Goal: Navigation & Orientation: Find specific page/section

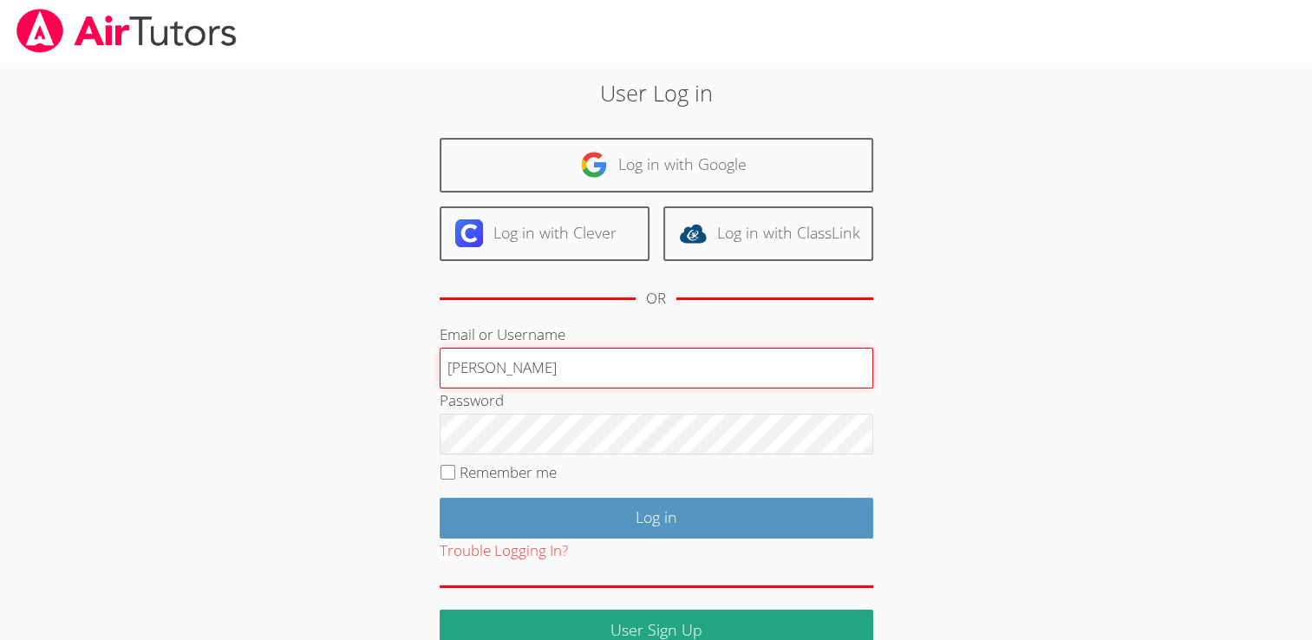
click at [651, 379] on input "[PERSON_NAME]" at bounding box center [657, 369] width 434 height 42
type input "[EMAIL_ADDRESS][DOMAIN_NAME]"
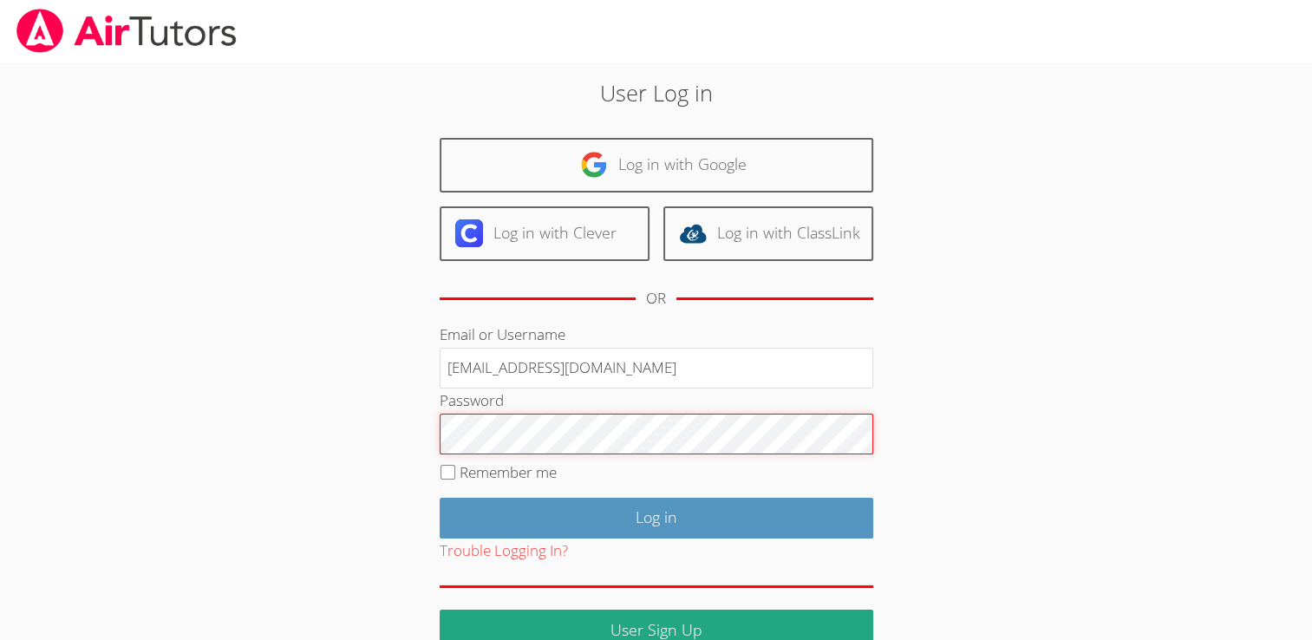
click at [440, 498] on input "Log in" at bounding box center [657, 518] width 434 height 41
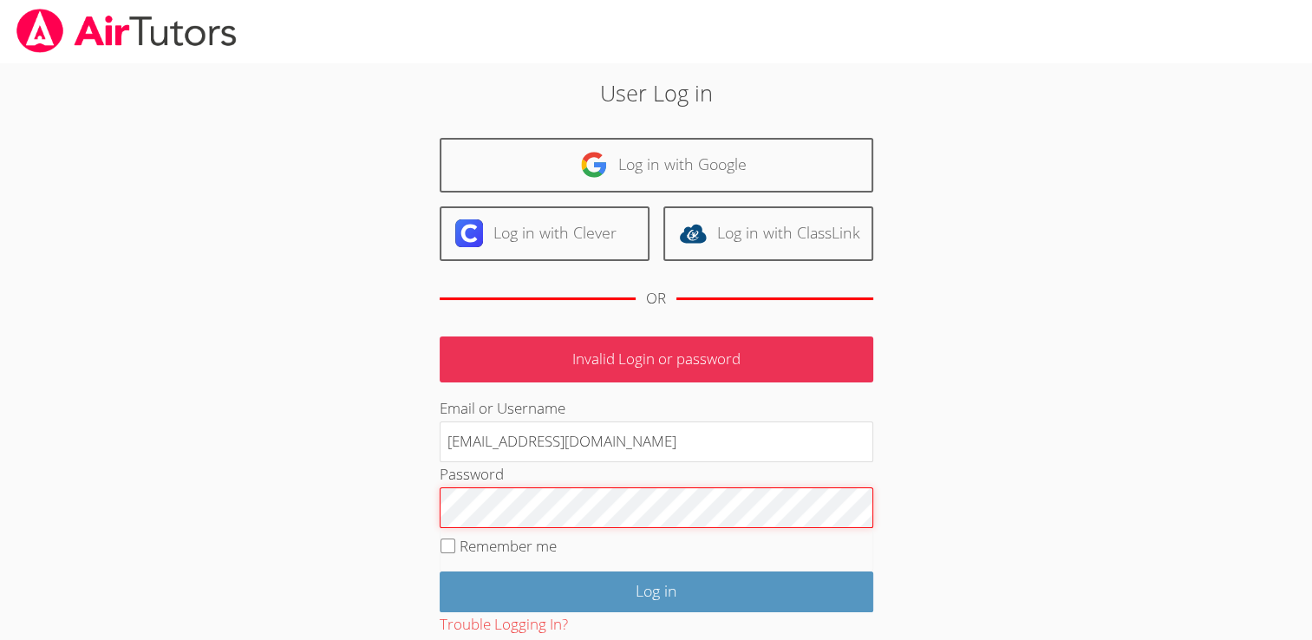
click at [440, 572] on input "Log in" at bounding box center [657, 592] width 434 height 41
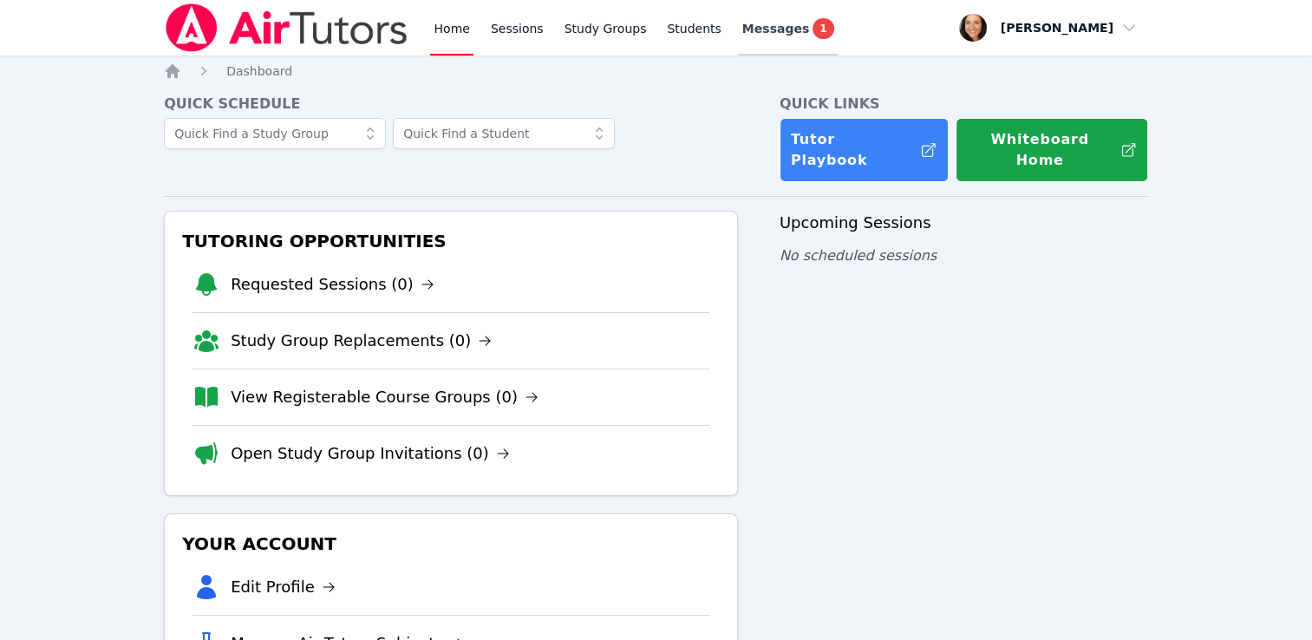
click at [746, 29] on span "Messages" at bounding box center [775, 28] width 67 height 17
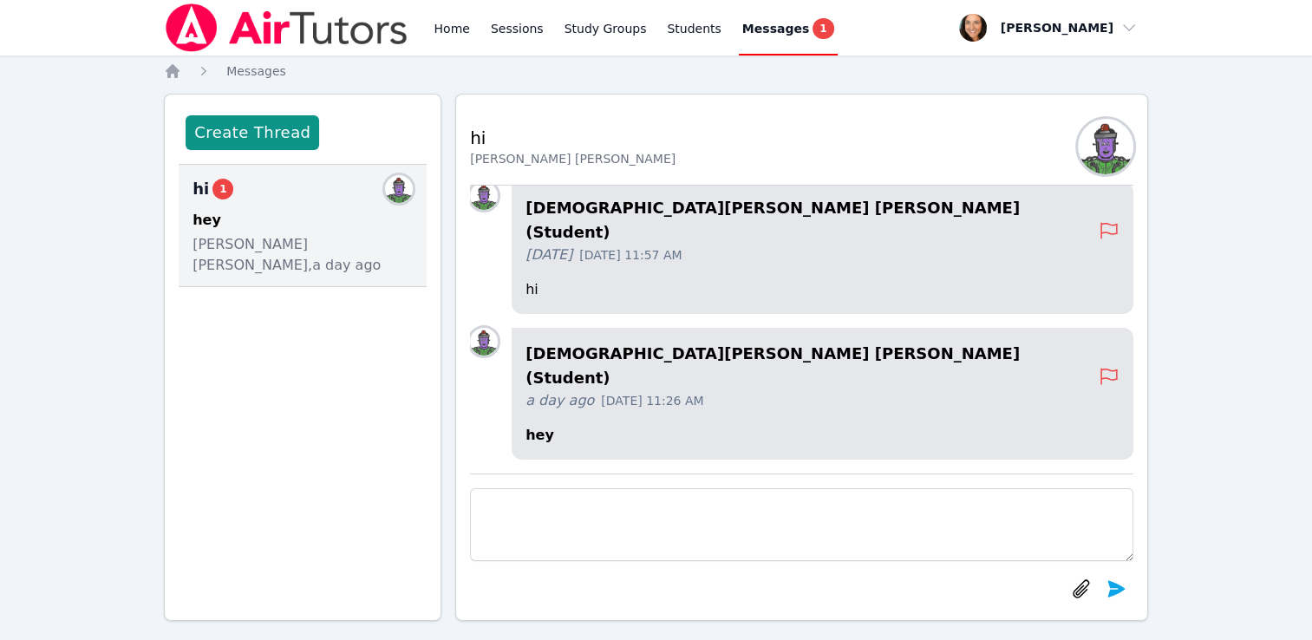
click at [304, 261] on div "hi 1 Members hey Christ Cassie Joseph, a day ago" at bounding box center [303, 226] width 248 height 122
click at [674, 24] on link "Students" at bounding box center [693, 28] width 61 height 56
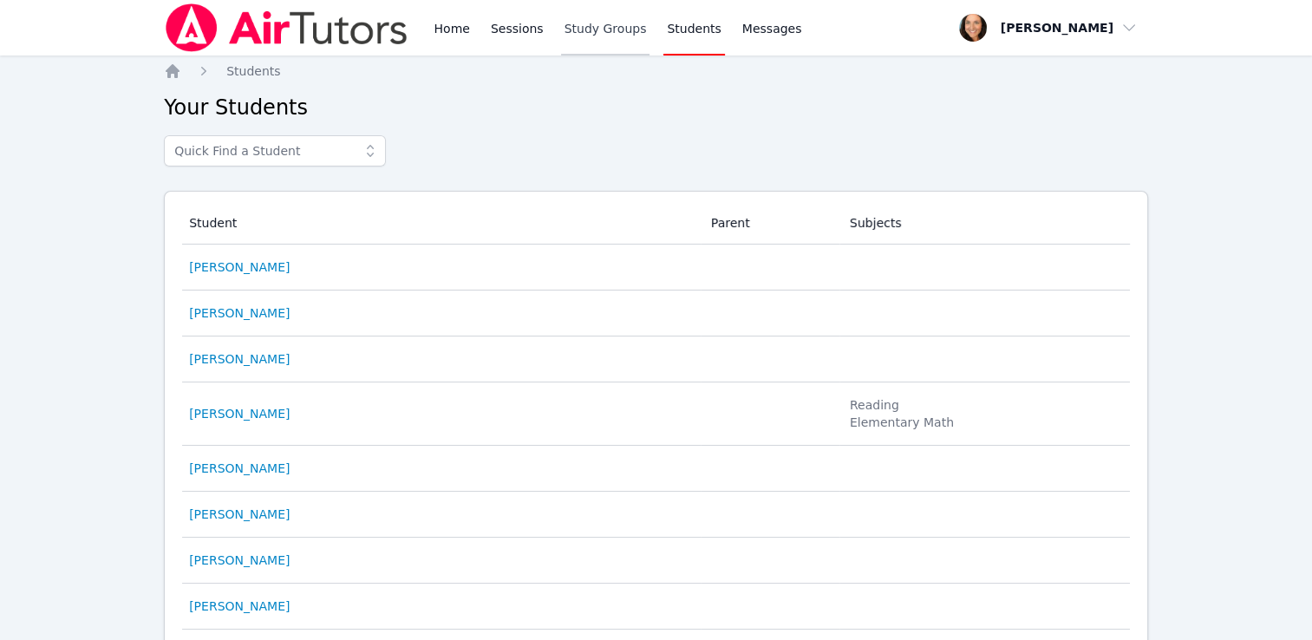
click at [605, 30] on link "Study Groups" at bounding box center [605, 28] width 89 height 56
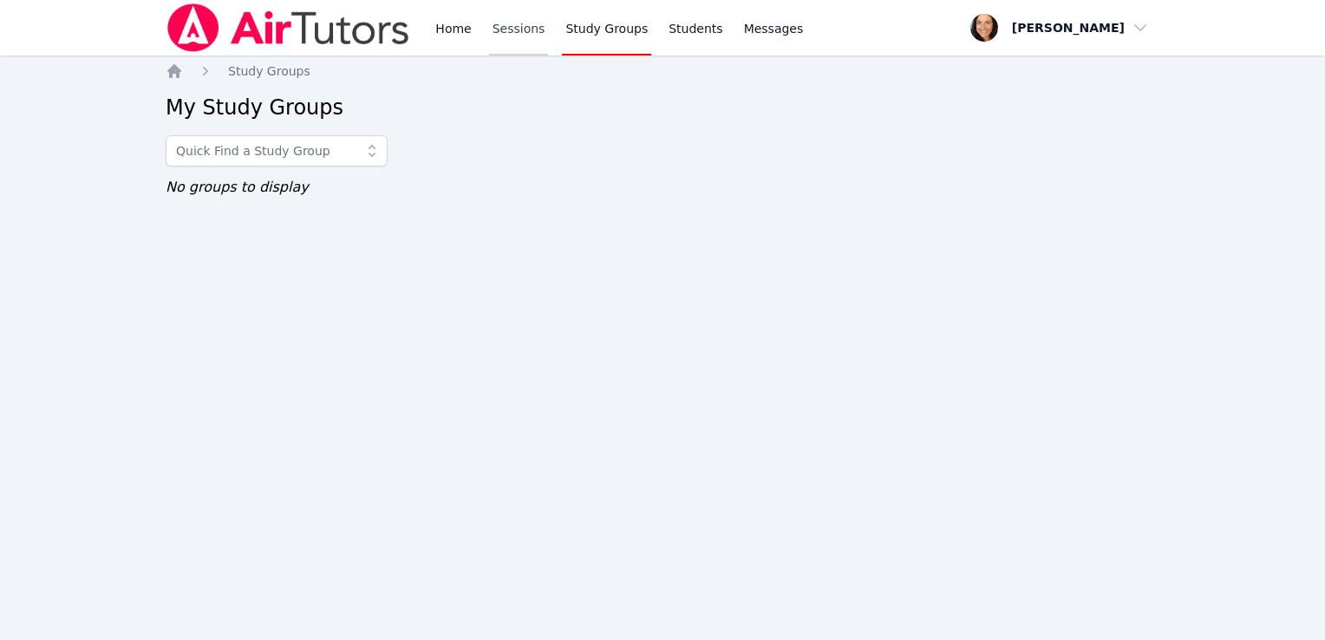
click at [531, 36] on link "Sessions" at bounding box center [519, 28] width 60 height 56
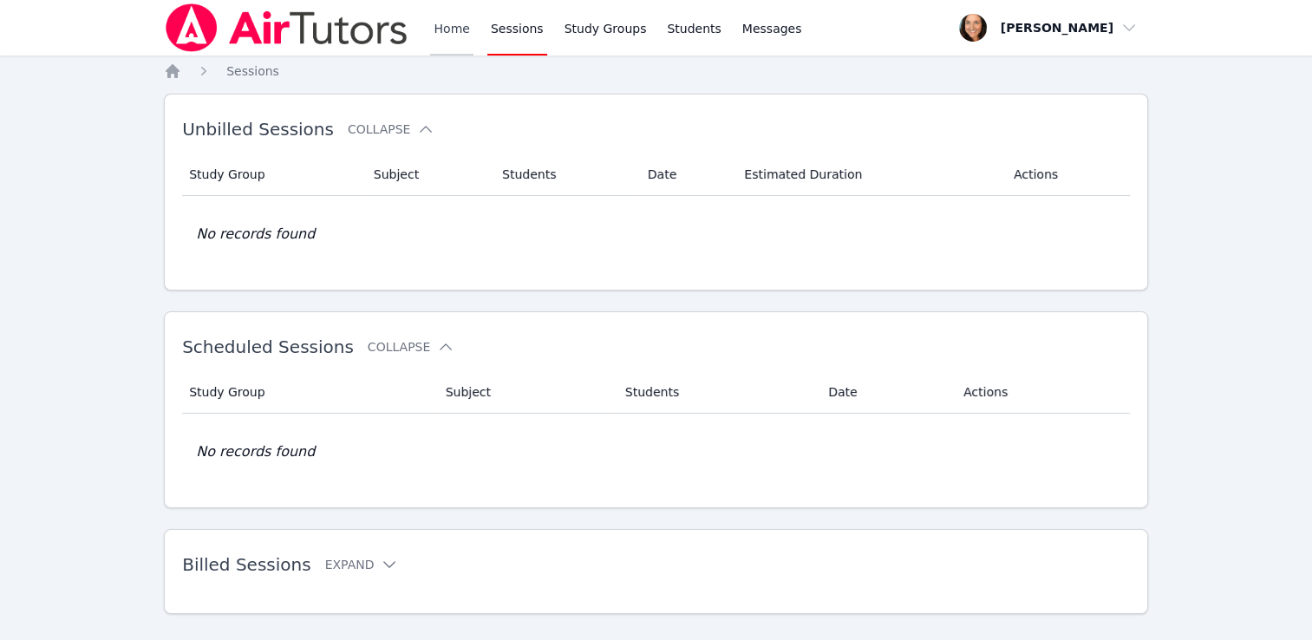
click at [469, 31] on div "Home Sessions Study Groups Students Messages" at bounding box center [617, 28] width 375 height 56
click at [445, 29] on link "Home" at bounding box center [451, 28] width 42 height 56
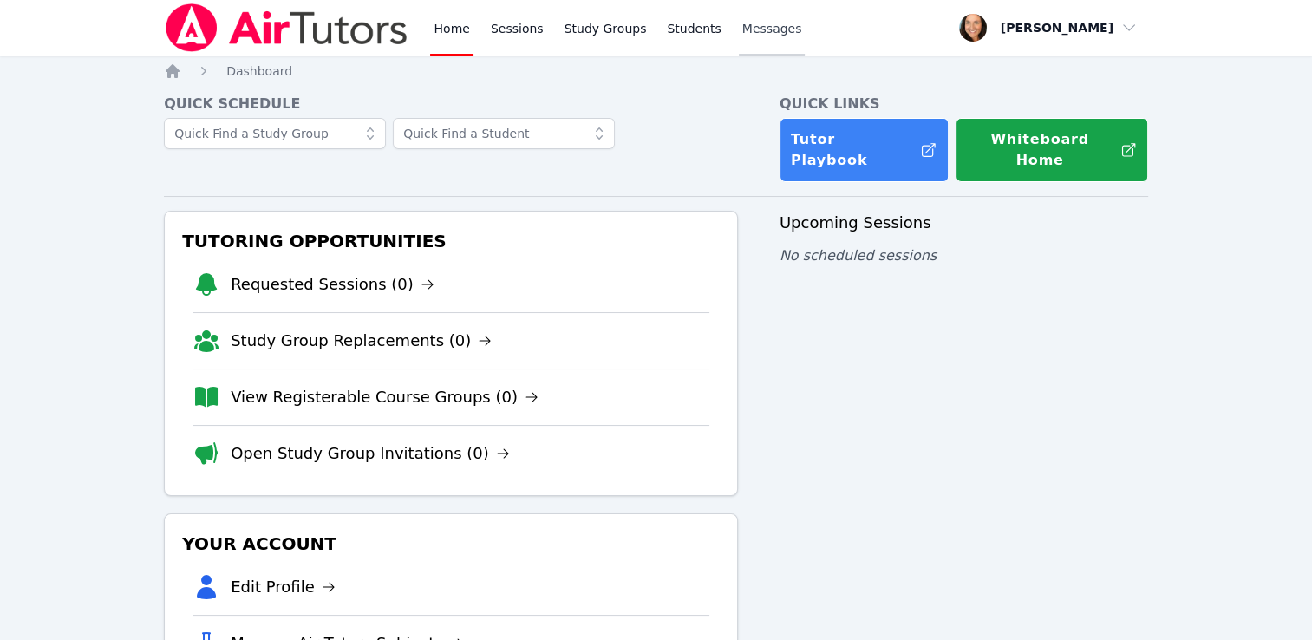
click at [755, 33] on span "Messages" at bounding box center [772, 28] width 60 height 17
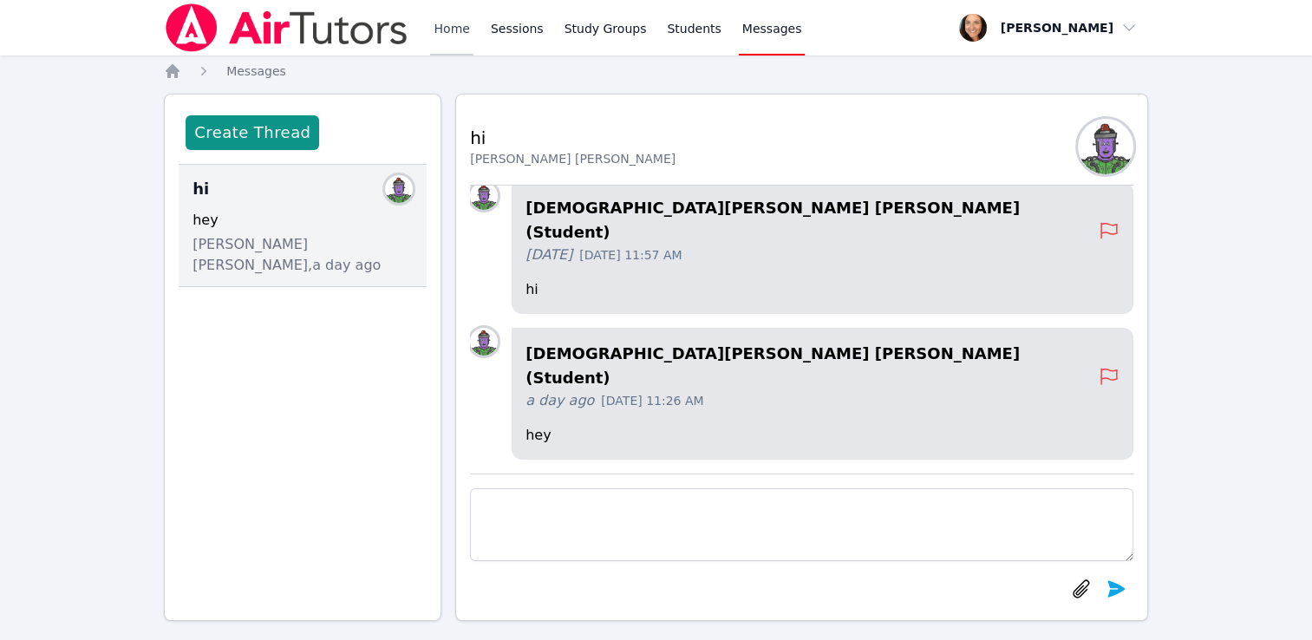
click at [463, 32] on link "Home" at bounding box center [451, 28] width 42 height 56
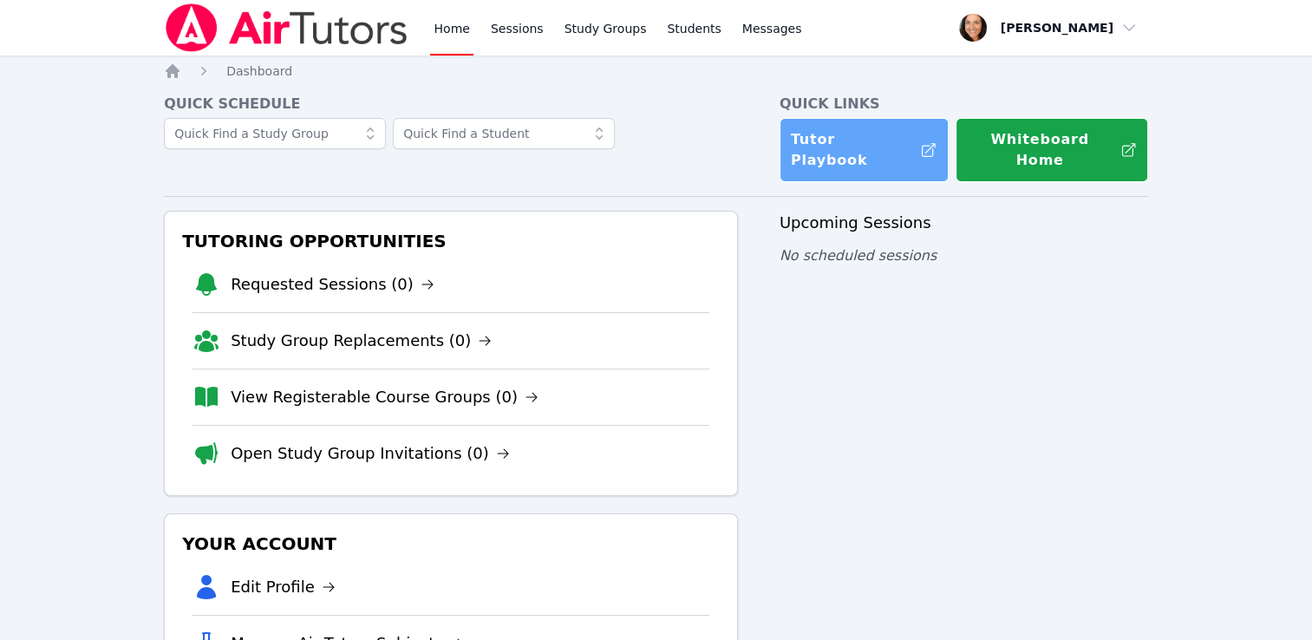
click at [872, 147] on link "Tutor Playbook" at bounding box center [864, 150] width 169 height 64
